Goal: Find specific page/section: Find specific page/section

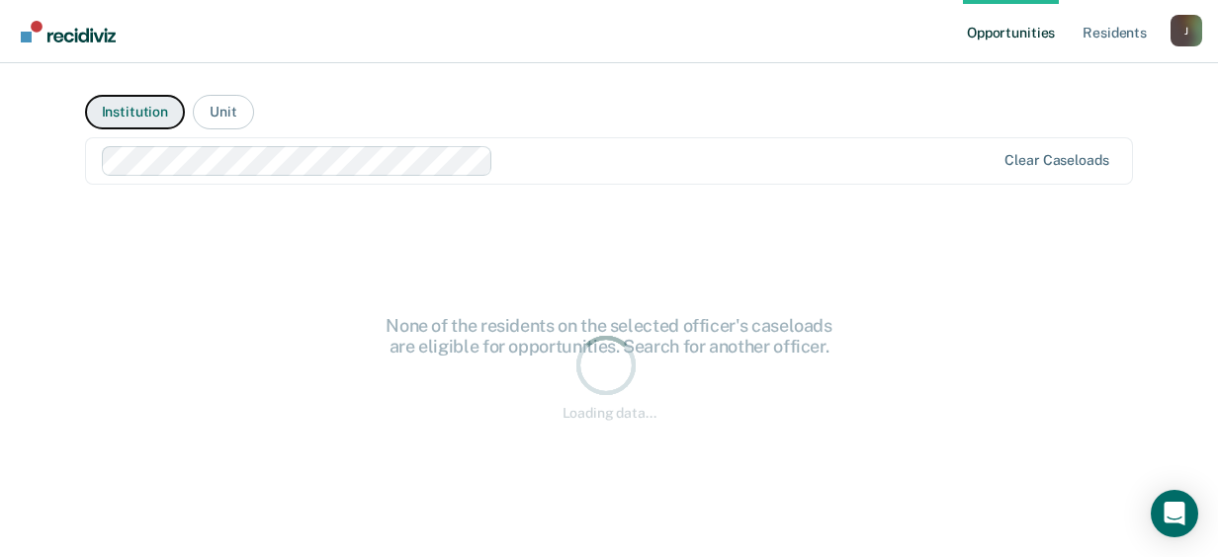
click at [150, 119] on button "Institution" at bounding box center [135, 112] width 100 height 35
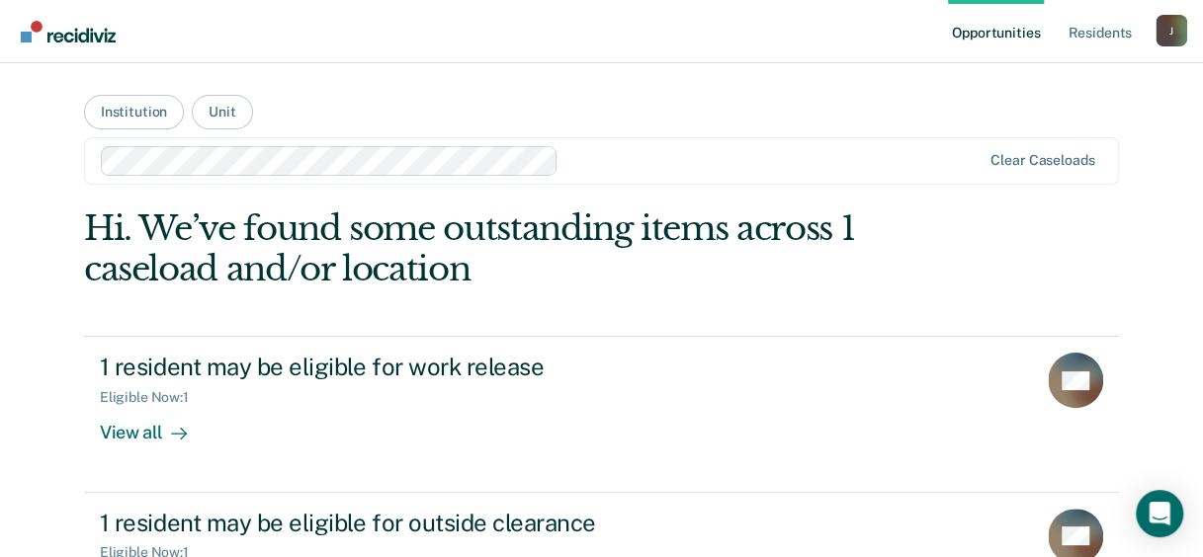
scroll to position [89, 0]
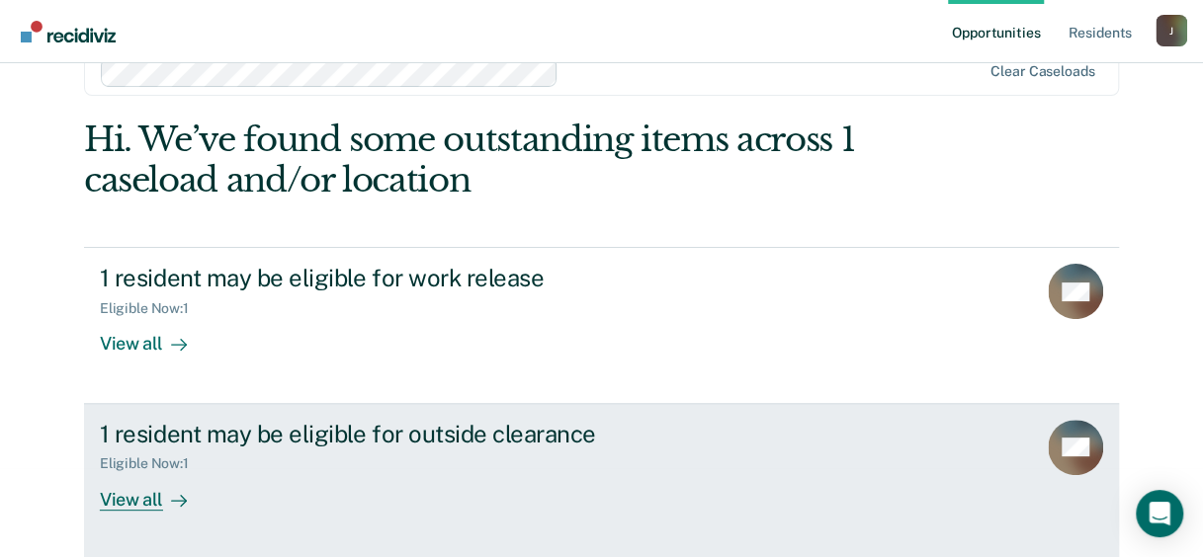
click at [124, 490] on div "View all" at bounding box center [155, 491] width 111 height 39
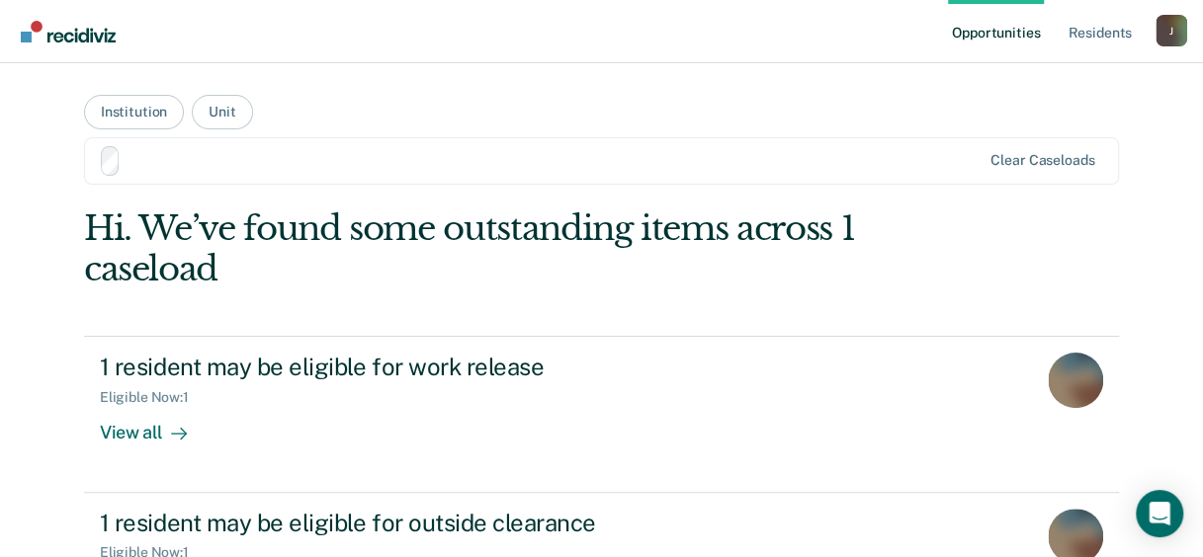
scroll to position [89, 0]
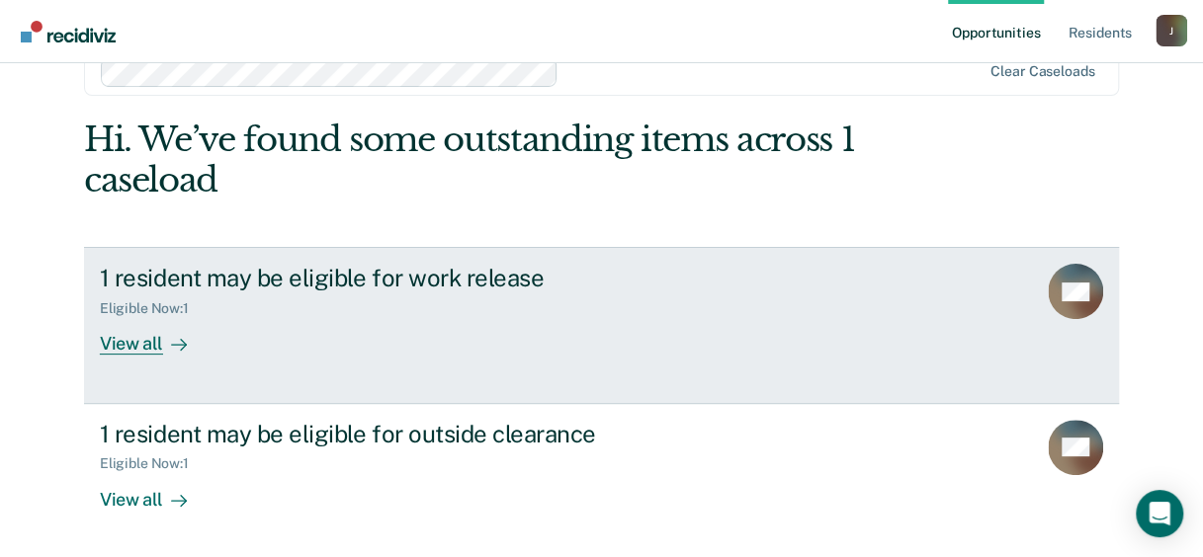
click at [130, 344] on div "View all" at bounding box center [155, 336] width 111 height 39
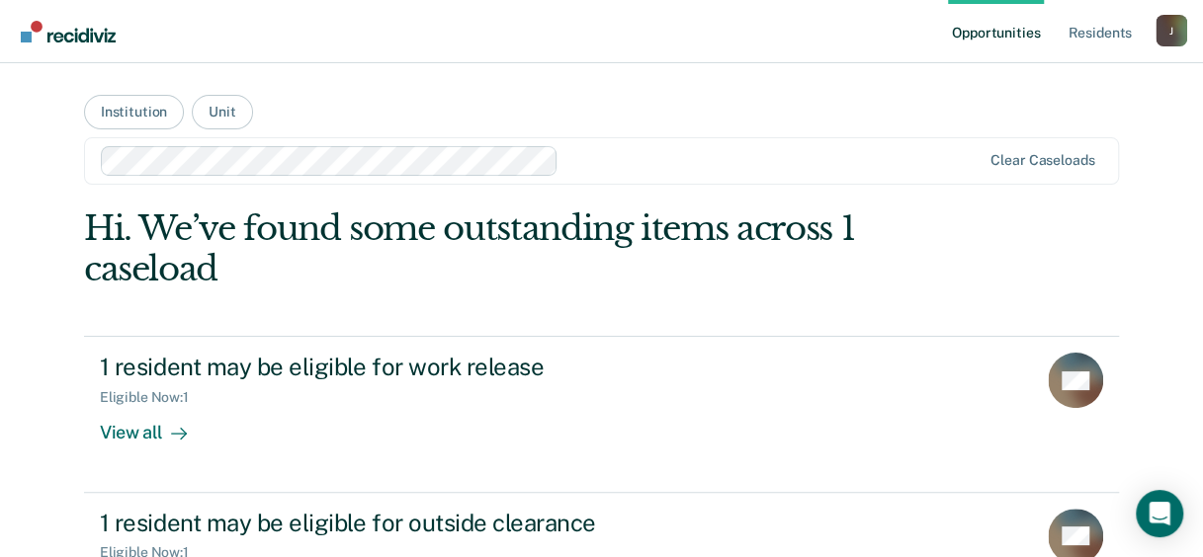
scroll to position [89, 0]
